Goal: Find specific page/section: Find specific page/section

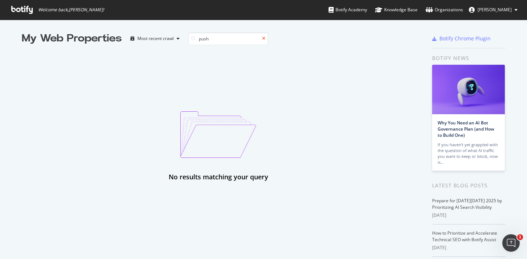
type input "push"
click at [265, 37] on icon at bounding box center [263, 38] width 3 height 4
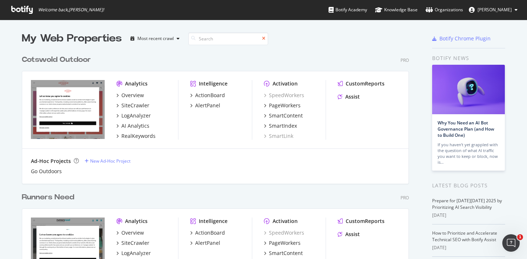
scroll to position [392, 393]
click at [264, 38] on icon at bounding box center [263, 38] width 3 height 4
click at [284, 125] on div "SmartIndex" at bounding box center [283, 125] width 28 height 7
